Goal: Information Seeking & Learning: Learn about a topic

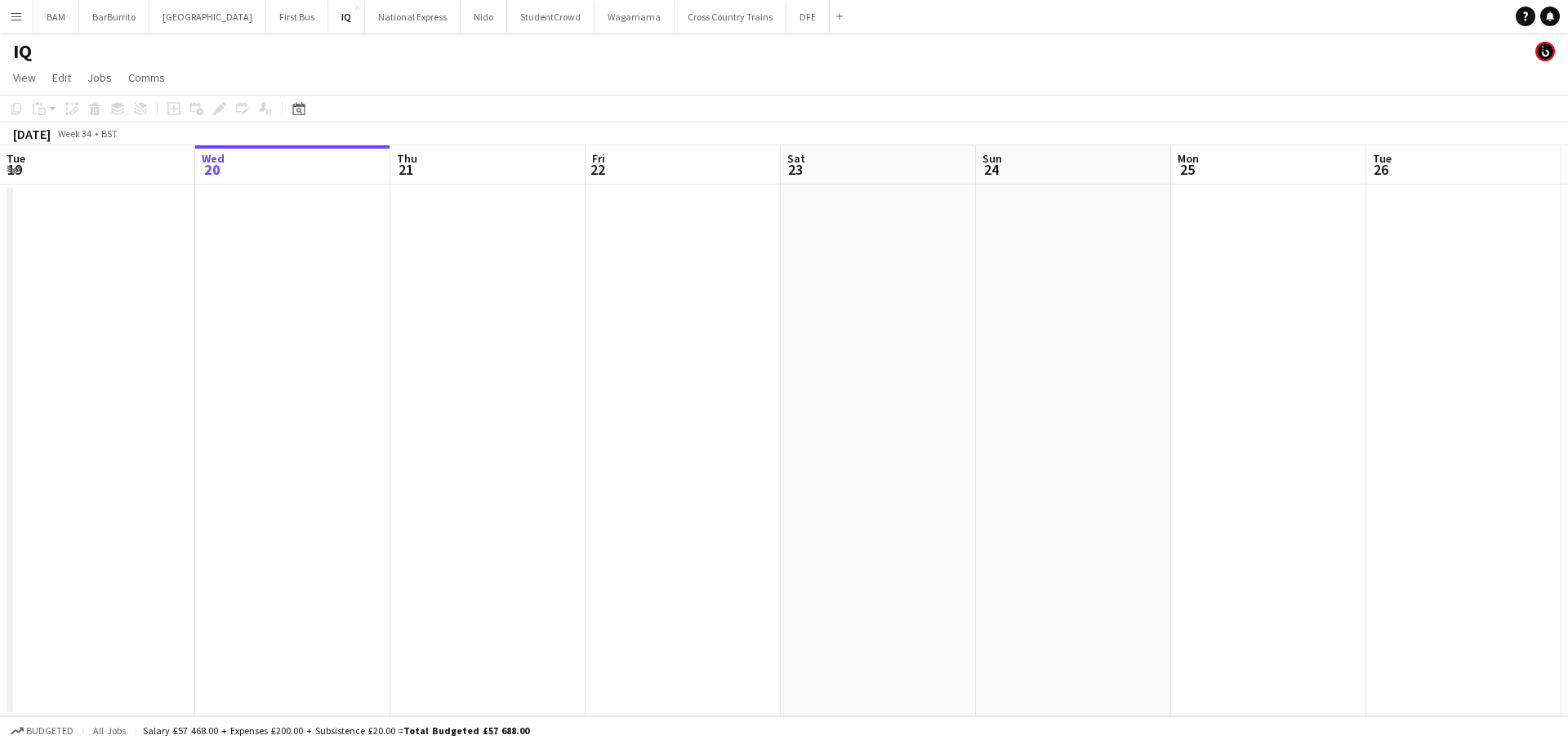
click at [14, 19] on app-icon "Menu" at bounding box center [16, 16] width 13 height 13
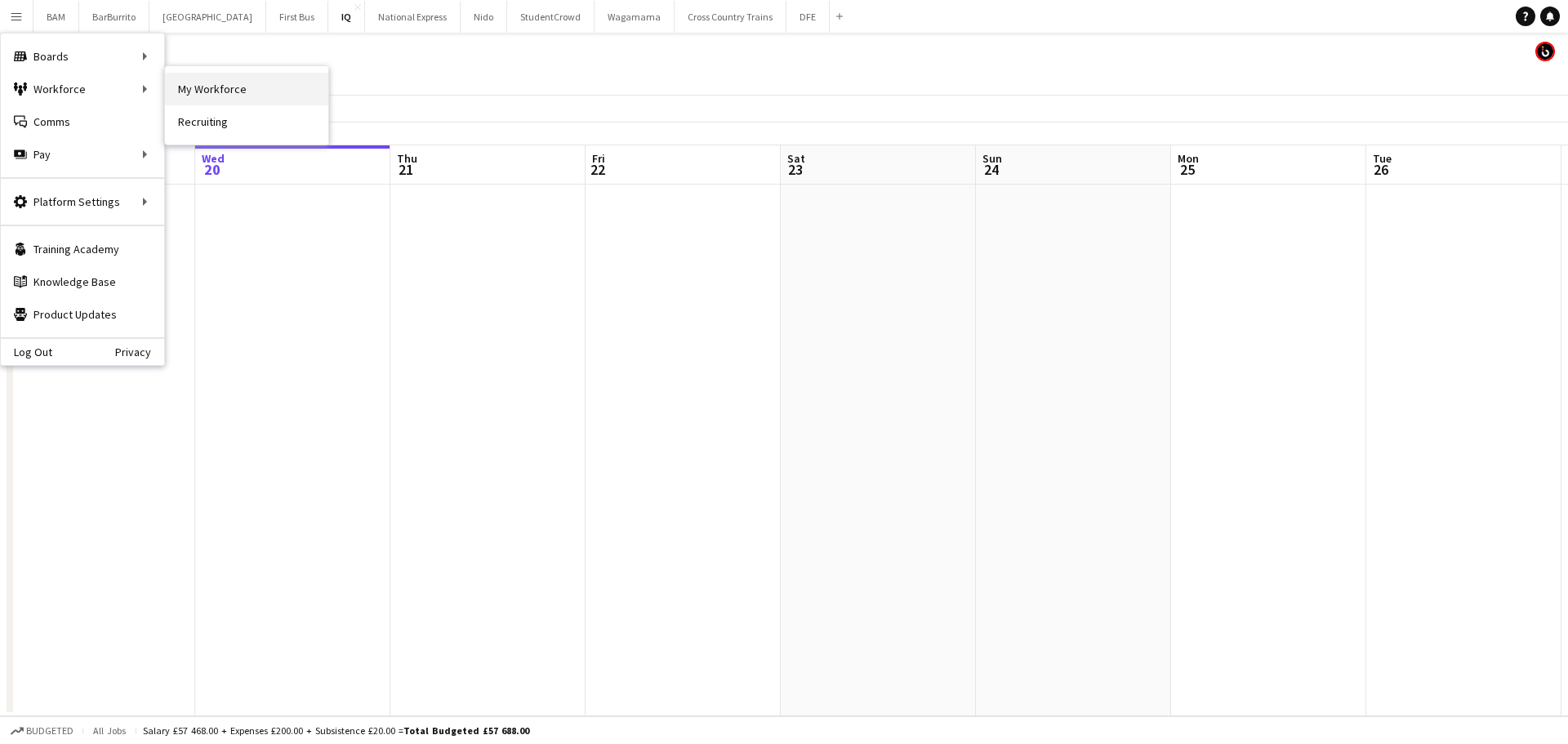
click at [187, 88] on link "My Workforce" at bounding box center [246, 89] width 163 height 32
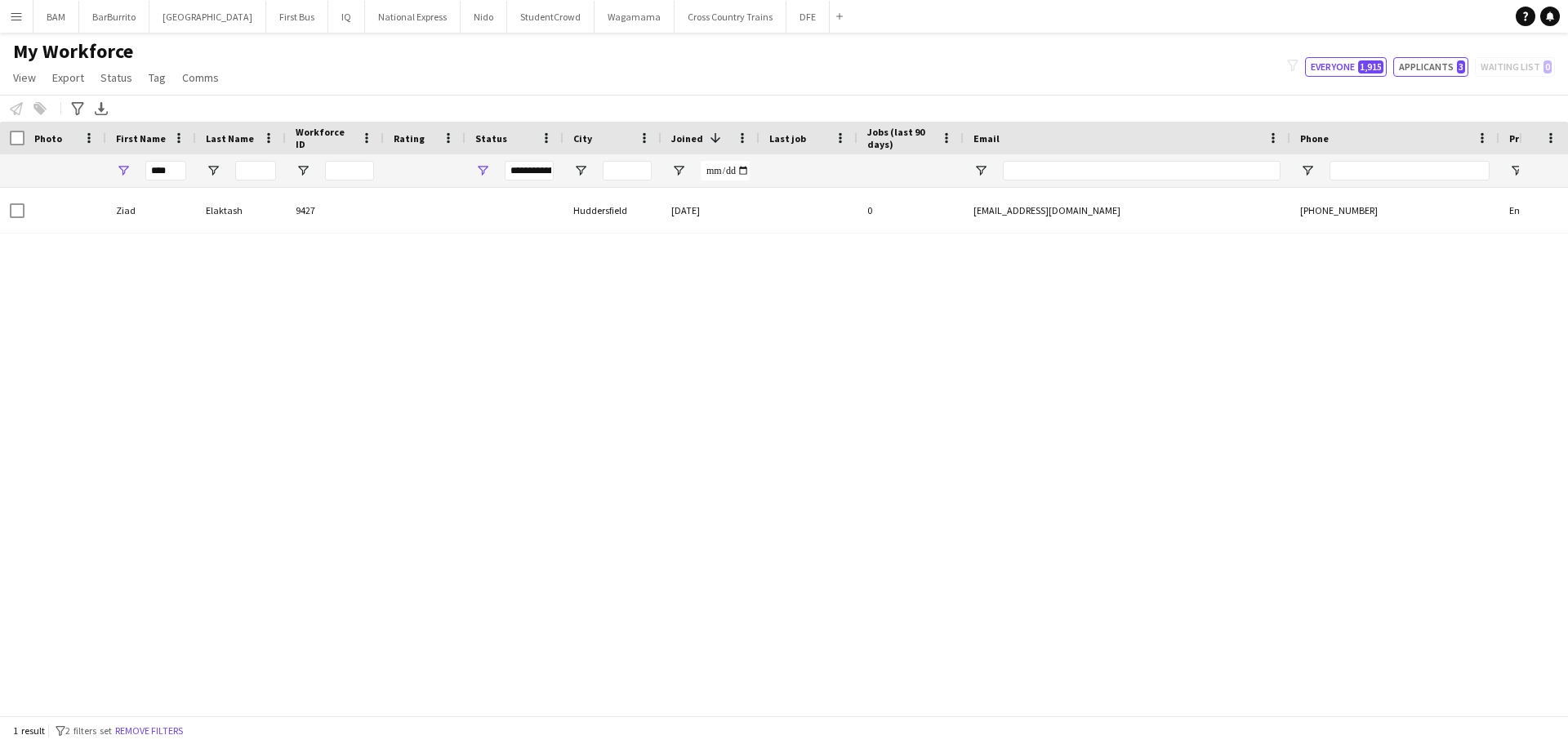
click at [1437, 68] on button "Applicants 3" at bounding box center [1431, 67] width 75 height 20
type input "**********"
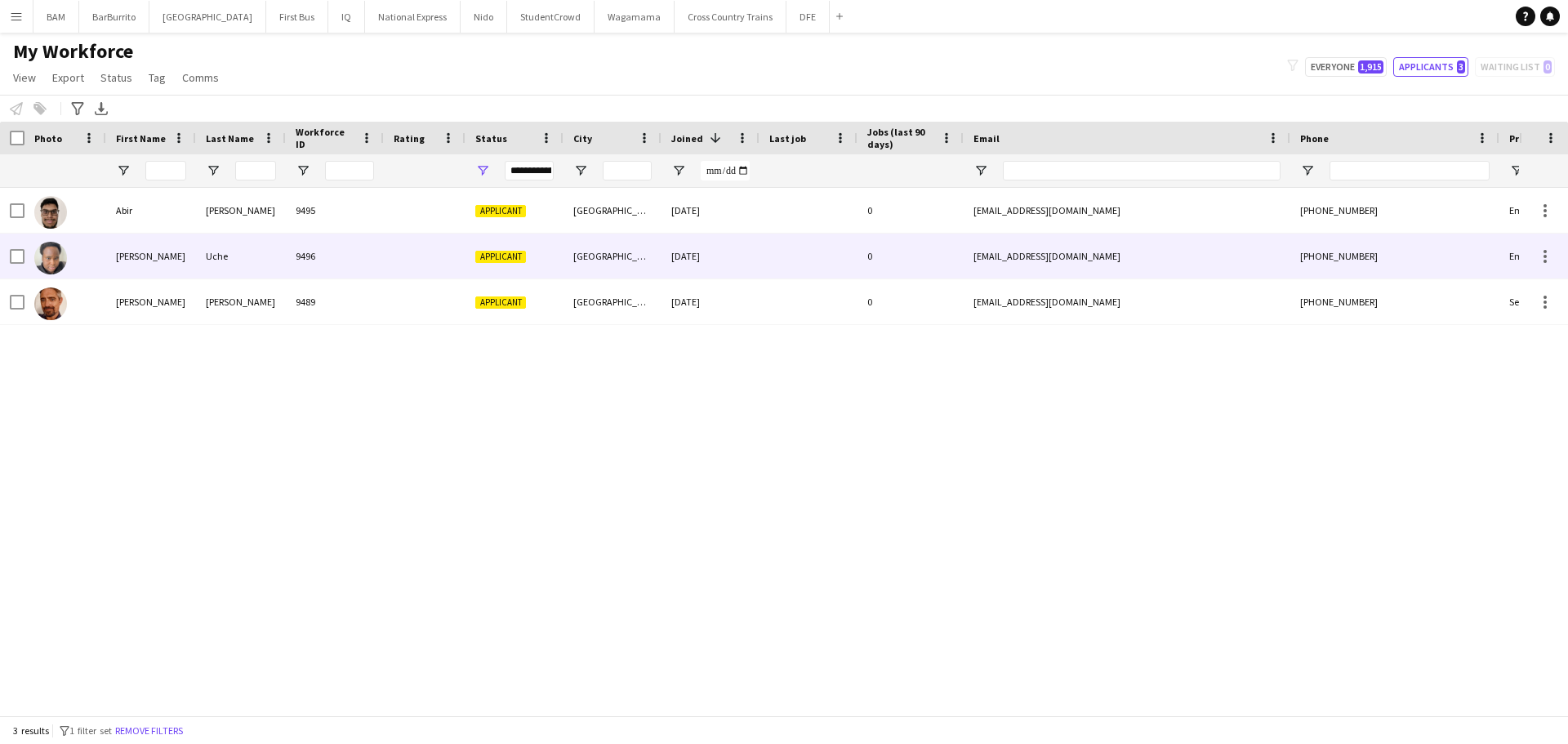
click at [338, 243] on div "9496" at bounding box center [334, 256] width 98 height 45
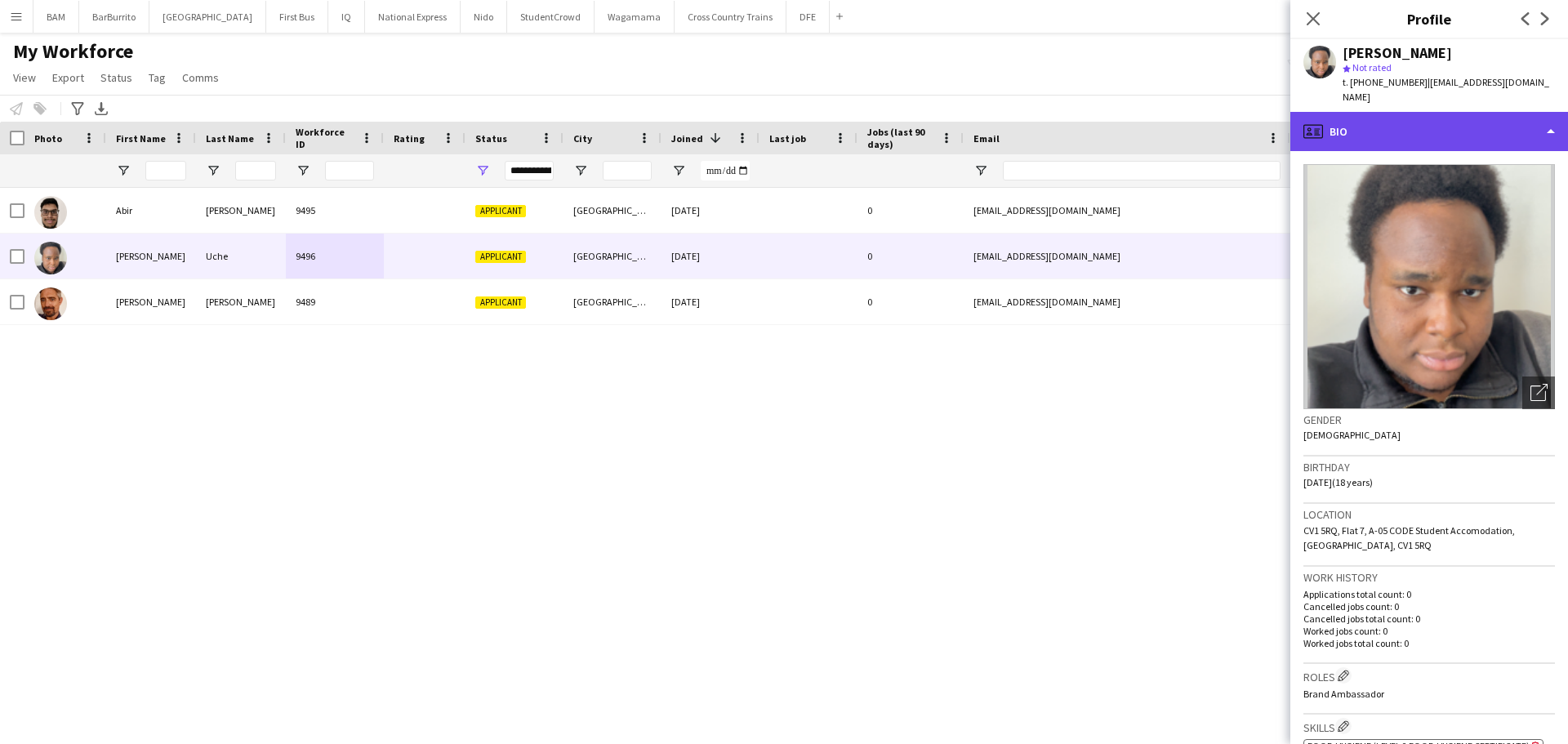
click at [1381, 125] on div "profile Bio" at bounding box center [1429, 132] width 278 height 39
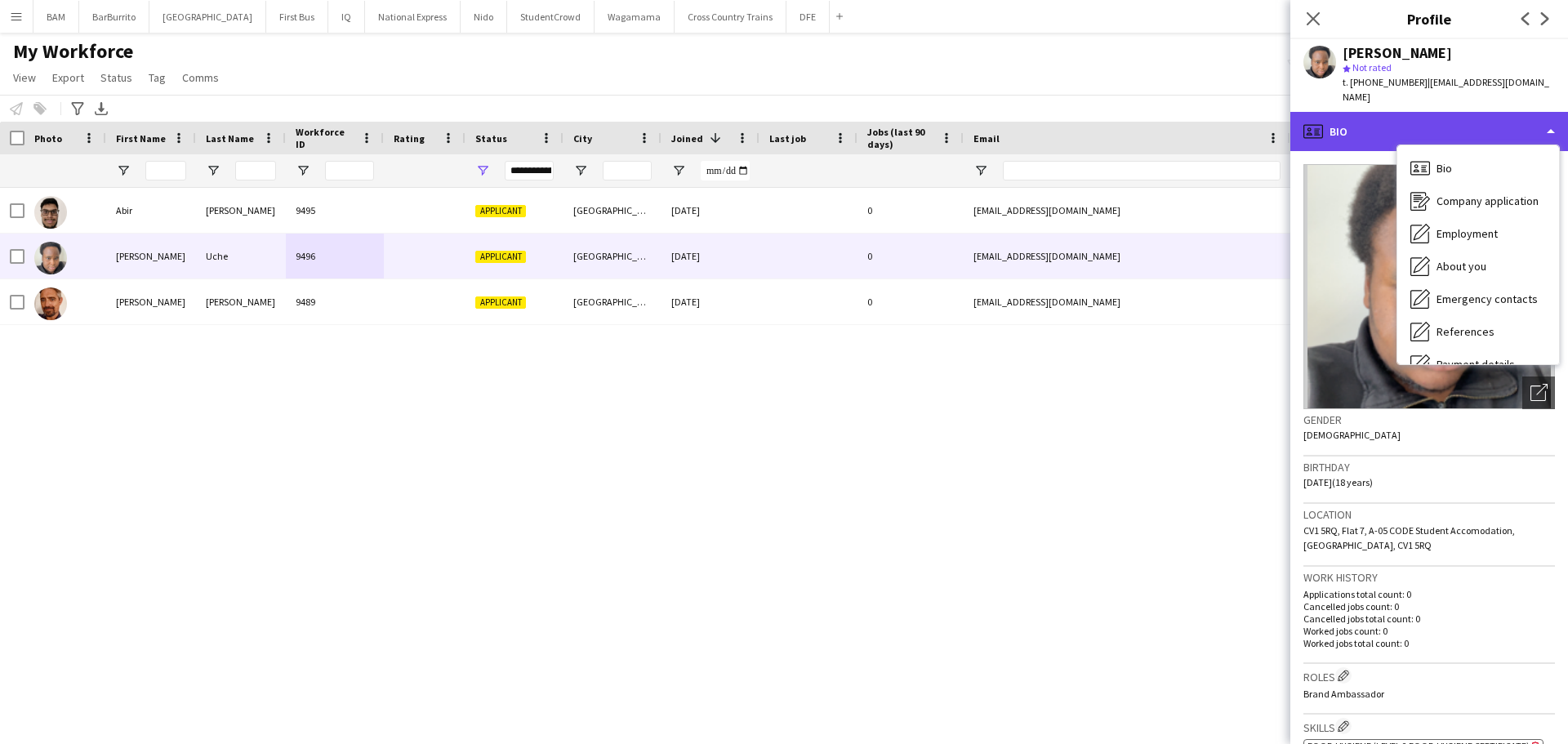
click at [1364, 121] on div "profile Bio" at bounding box center [1429, 132] width 278 height 39
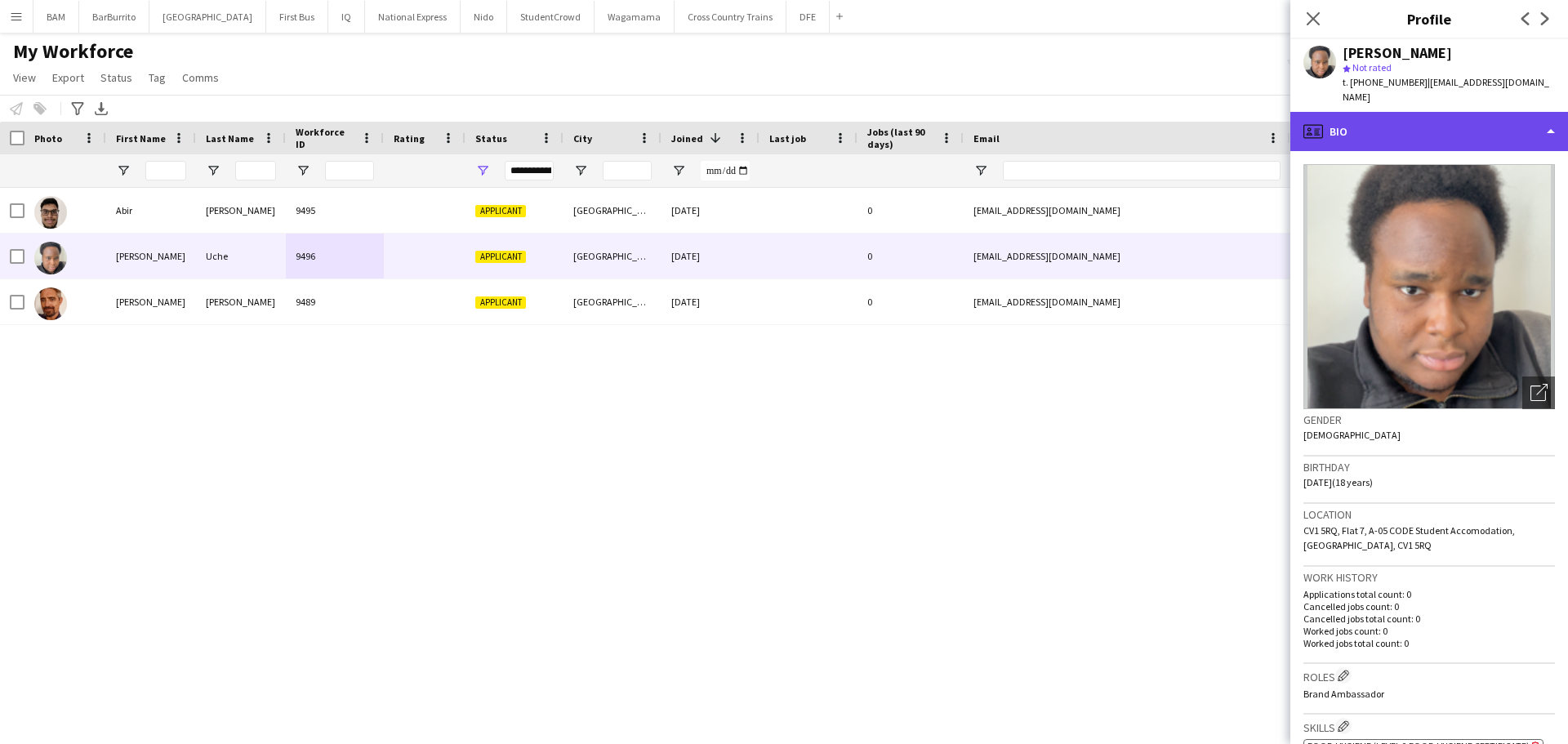
click at [1402, 118] on div "profile Bio" at bounding box center [1429, 132] width 278 height 39
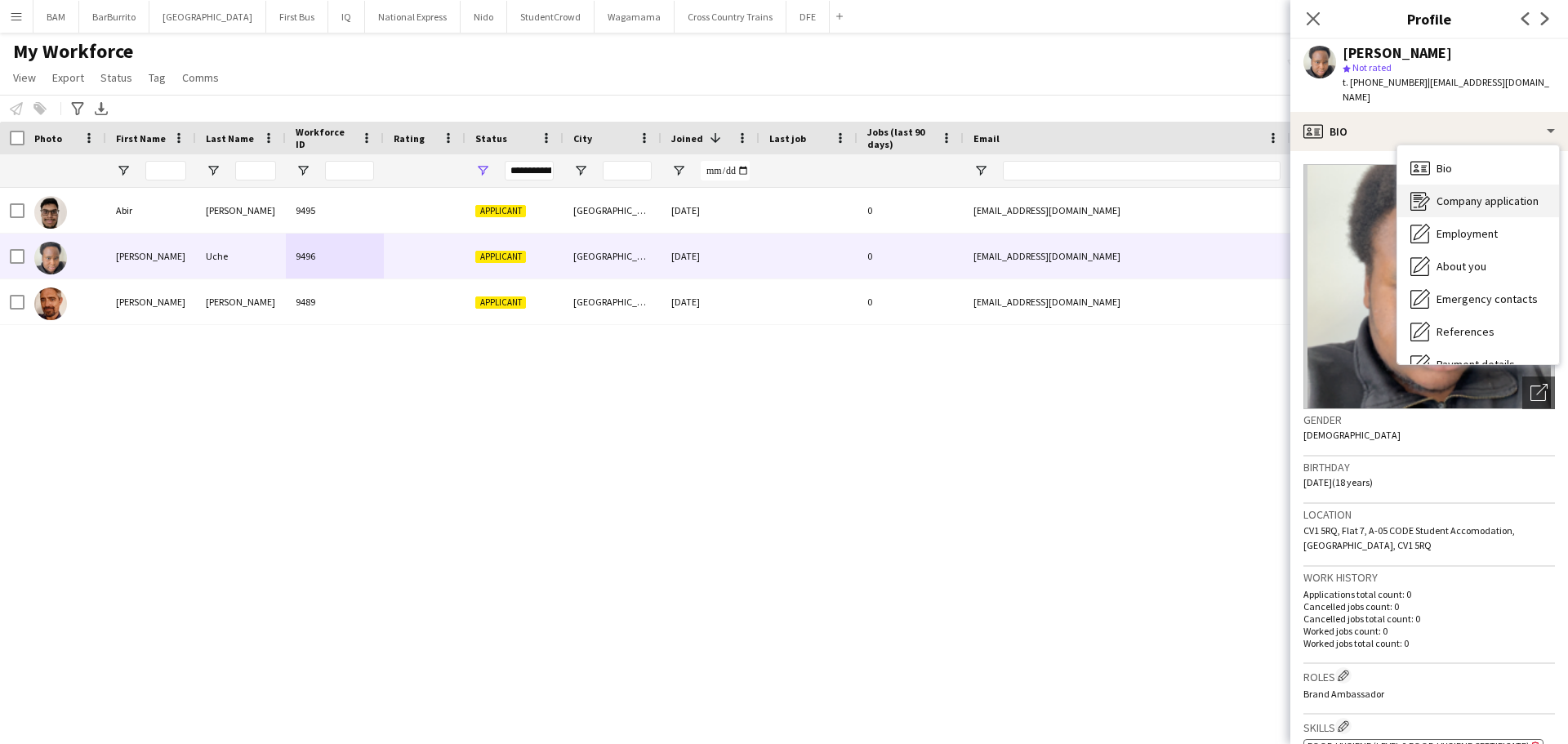
click at [1453, 194] on span "Company application" at bounding box center [1487, 201] width 102 height 14
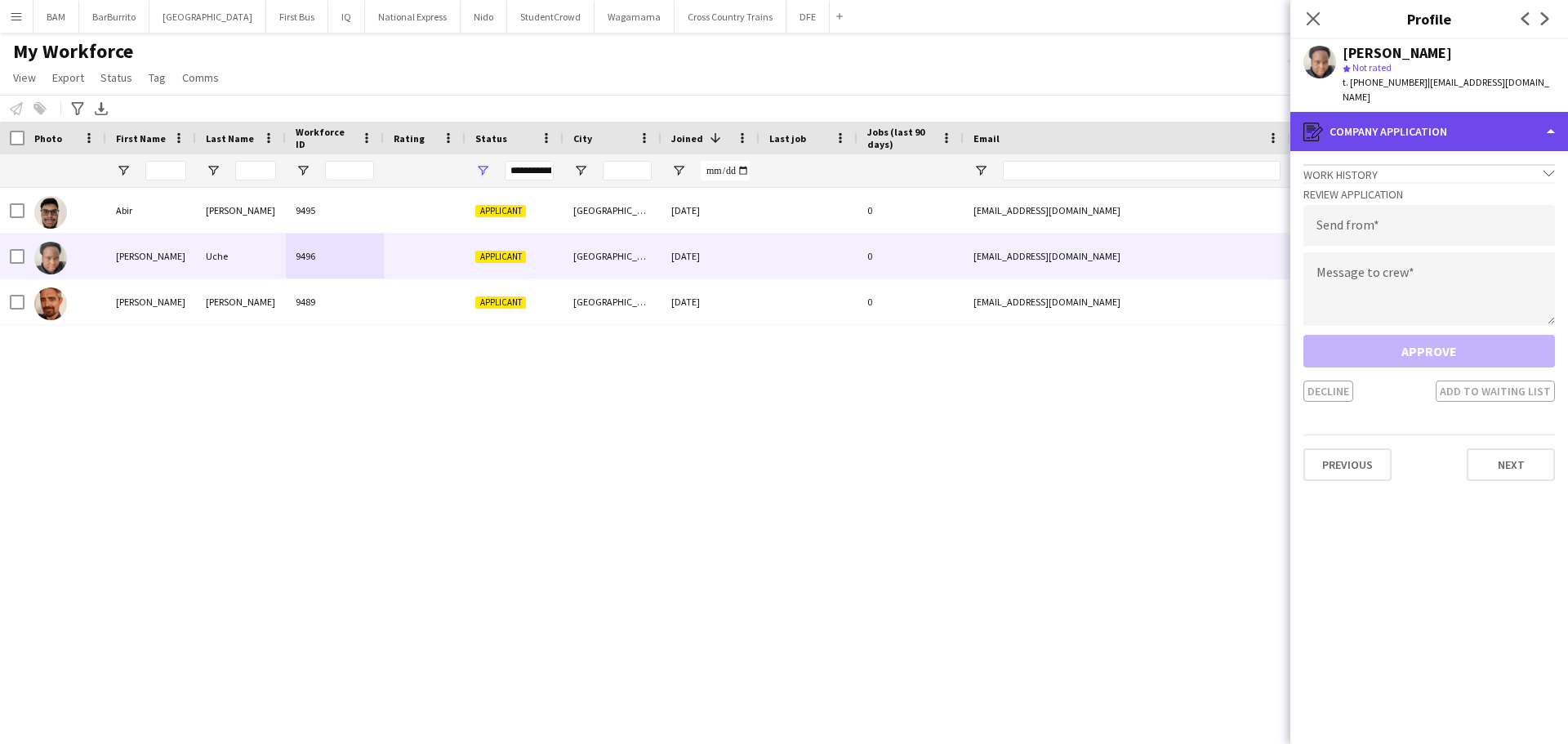
click at [1429, 125] on div "register Company application" at bounding box center [1429, 132] width 278 height 39
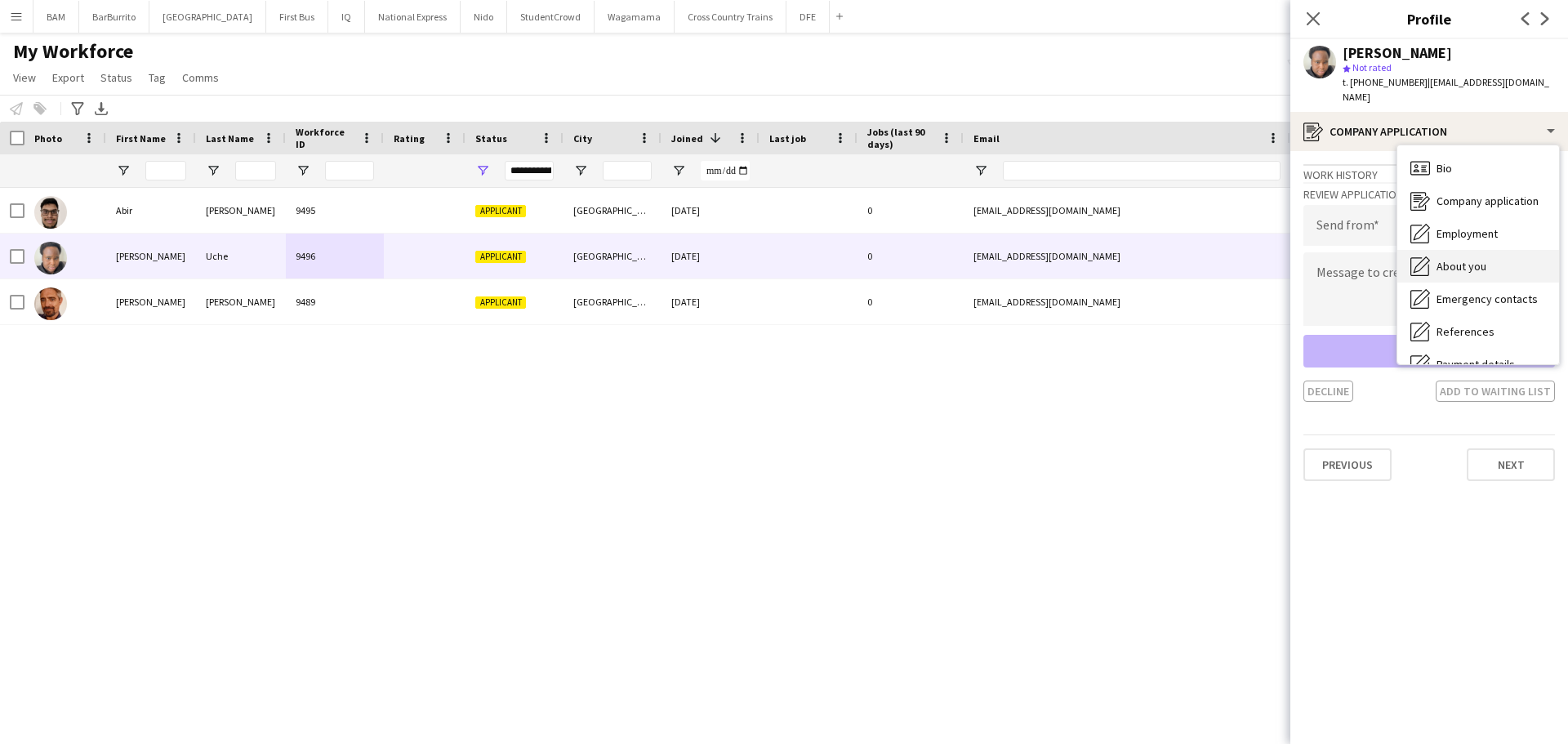
click at [1484, 259] on span "About you" at bounding box center [1461, 266] width 50 height 14
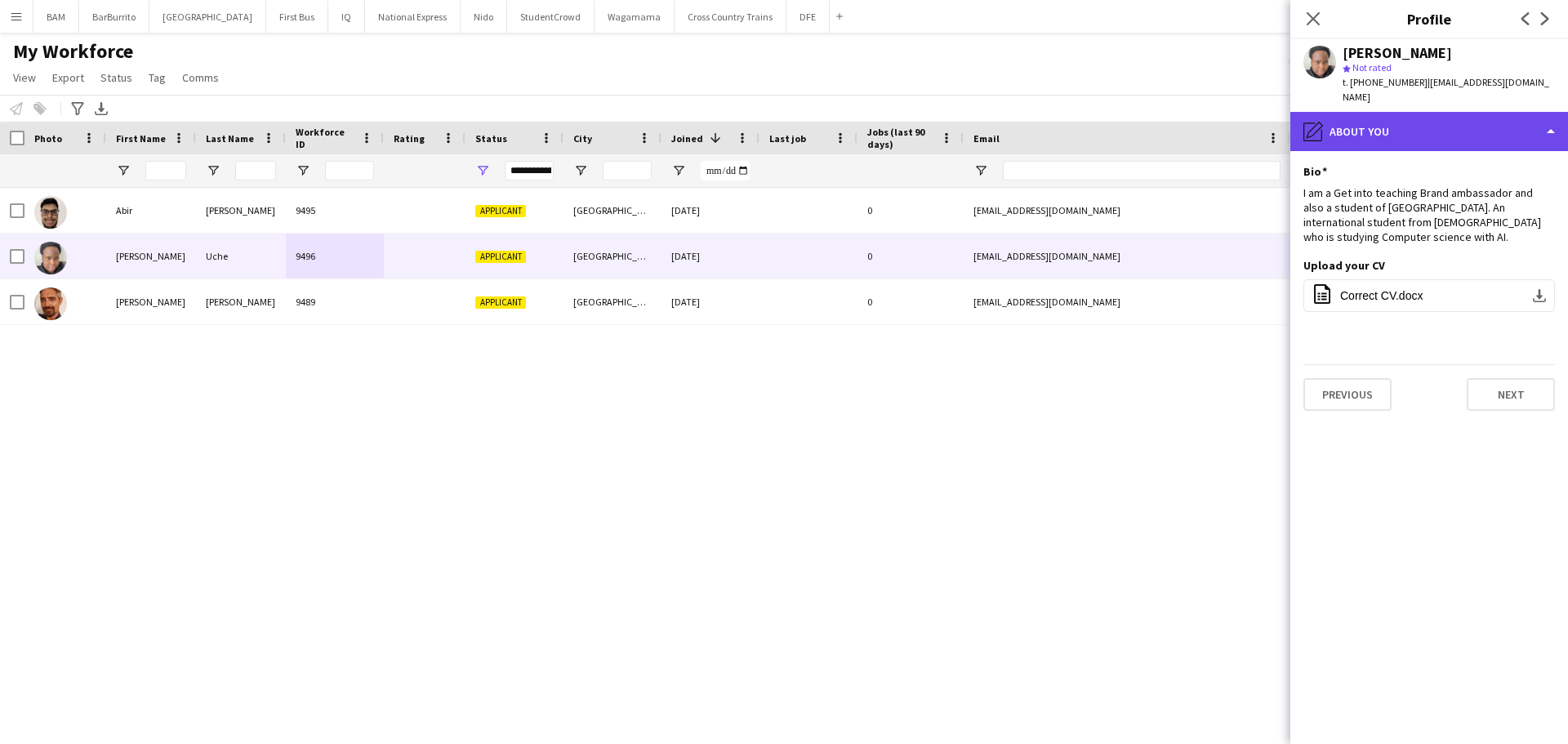
click at [1429, 113] on div "pencil4 About you" at bounding box center [1429, 132] width 278 height 39
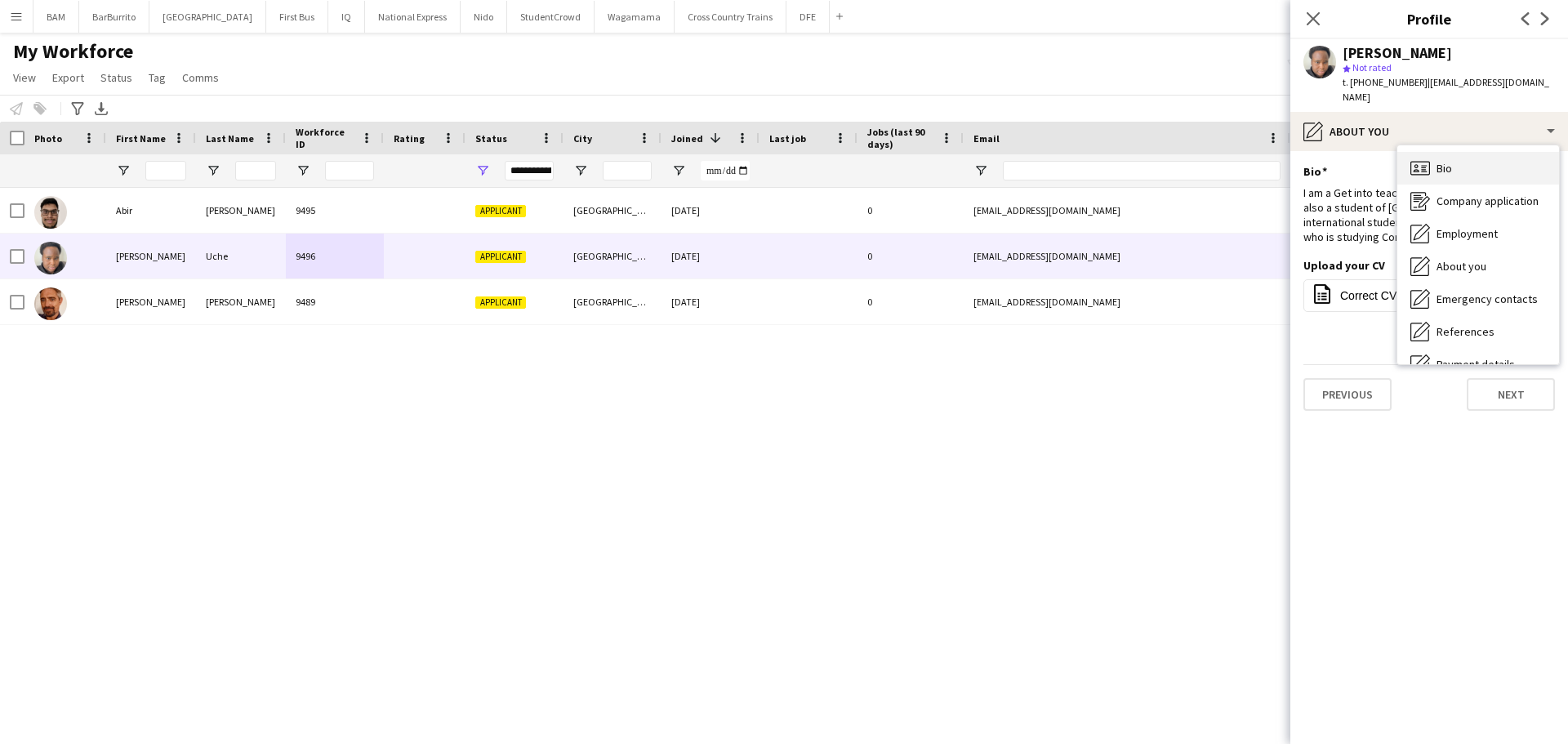
click at [1453, 152] on div "Bio Bio" at bounding box center [1478, 169] width 161 height 32
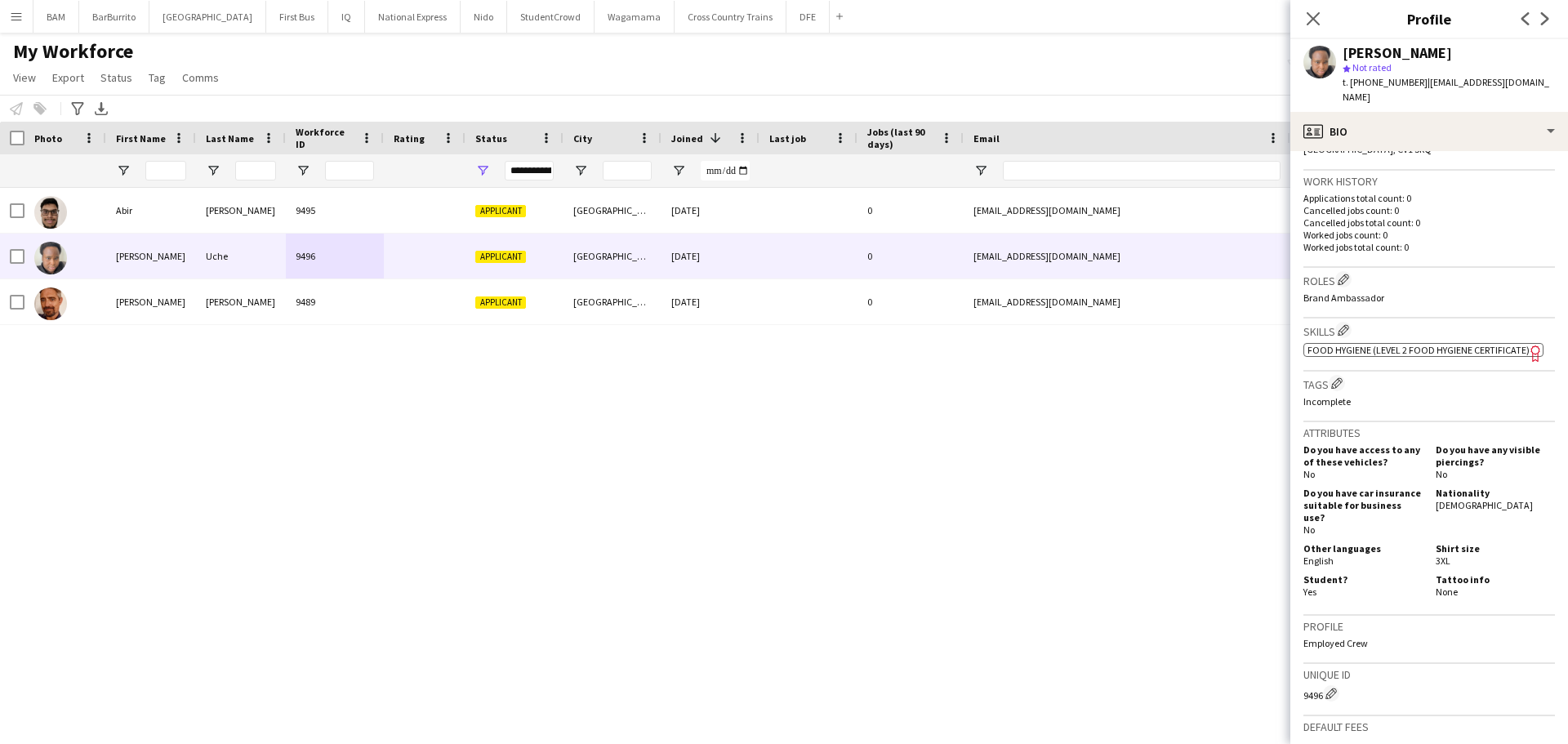
scroll to position [409, 0]
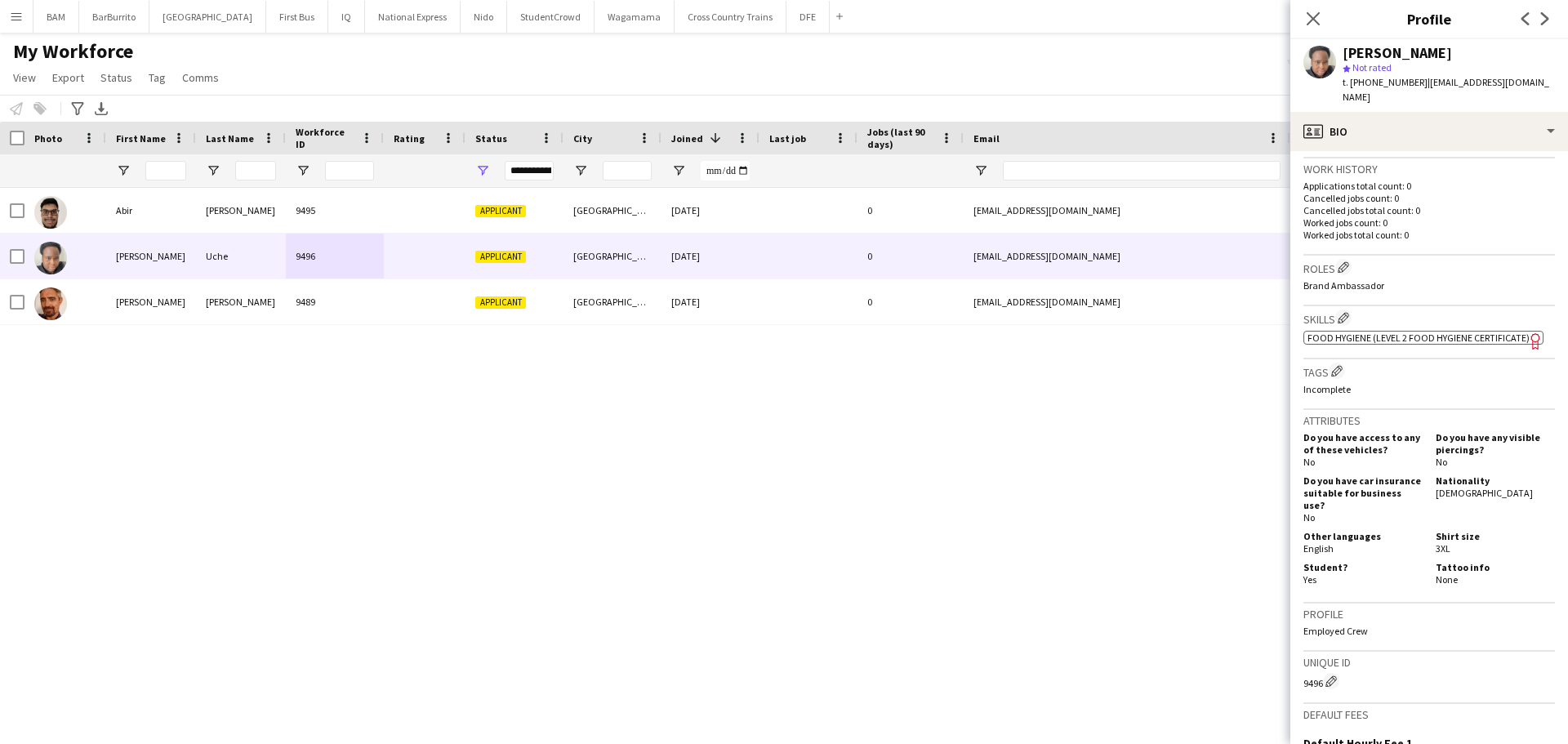
click at [1390, 332] on span "Food Hygiene (Level 2 Food Hygiene Certificate)" at bounding box center [1418, 338] width 222 height 13
click at [1314, 28] on app-icon "Close pop-in" at bounding box center [1314, 19] width 23 height 23
